Goal: Transaction & Acquisition: Obtain resource

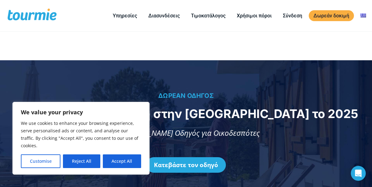
click at [122, 165] on button "Accept All" at bounding box center [122, 162] width 38 height 14
checkbox input "true"
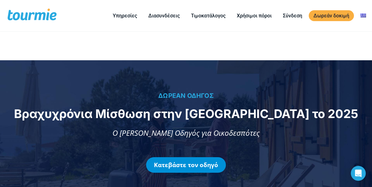
click at [203, 168] on link "Κατεβάστε τον οδηγό" at bounding box center [186, 166] width 80 height 16
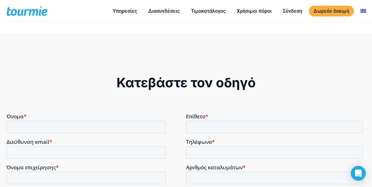
scroll to position [451, 0]
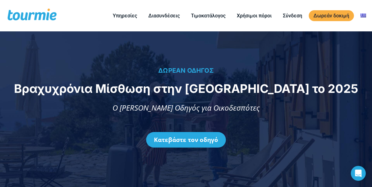
click at [207, 139] on link "Κατεβάστε τον οδηγό" at bounding box center [186, 140] width 80 height 16
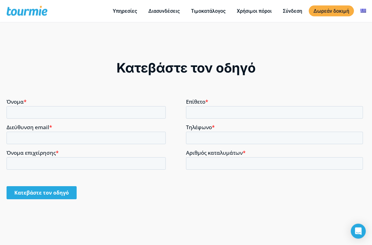
scroll to position [499, 0]
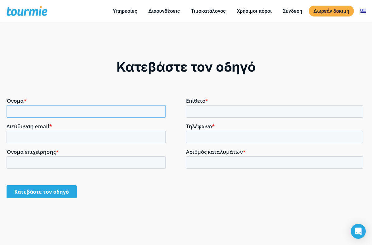
click at [21, 110] on input "Όνομα *" at bounding box center [86, 111] width 159 height 12
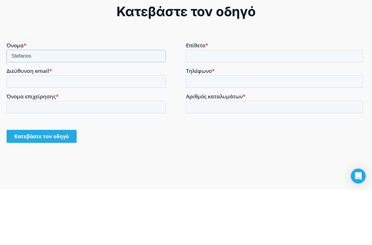
type input "Stefanos"
click at [257, 56] on input "Επίθετο *" at bounding box center [274, 56] width 177 height 12
type input "Kaklamanis"
click at [250, 81] on input "Τηλέφωνο *" at bounding box center [274, 81] width 177 height 12
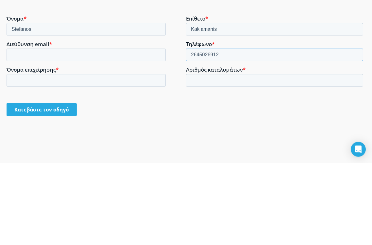
type input "2645026912"
click at [262, 85] on input "Αριθμός καταλυμάτων *" at bounding box center [274, 80] width 177 height 12
type input "50"
click at [20, 79] on input "Όνομα επιχείρησης *" at bounding box center [86, 80] width 159 height 12
click at [8, 54] on input "Διεύθυνση email *" at bounding box center [86, 55] width 159 height 12
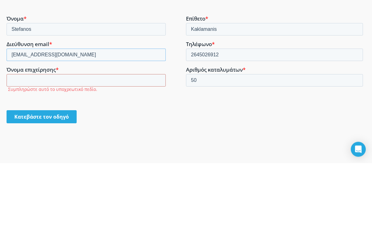
click at [20, 55] on input "[EMAIL_ADDRESS][DOMAIN_NAME]" at bounding box center [86, 55] width 159 height 12
click at [17, 54] on input "[EMAIL_ADDRESS][DOMAIN_NAME]" at bounding box center [86, 55] width 159 height 12
type input "[PERSON_NAME][EMAIL_ADDRESS][DOMAIN_NAME]"
click at [16, 81] on input "Όνομα επιχείρησης *" at bounding box center [86, 80] width 159 height 12
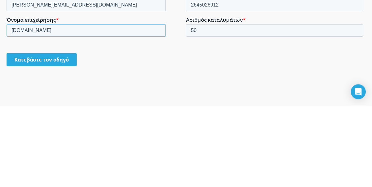
scroll to position [517, 0]
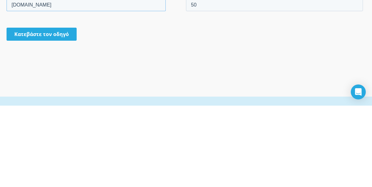
type input "[DOMAIN_NAME]"
click at [27, 38] on input "Κατεβάστε τον οδηγό" at bounding box center [42, 34] width 70 height 13
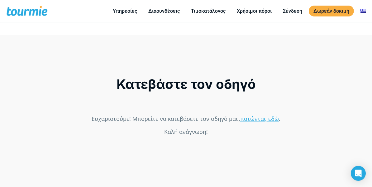
scroll to position [423, 0]
click at [267, 121] on link "πατώντας εδώ" at bounding box center [259, 118] width 39 height 7
